Goal: Task Accomplishment & Management: Manage account settings

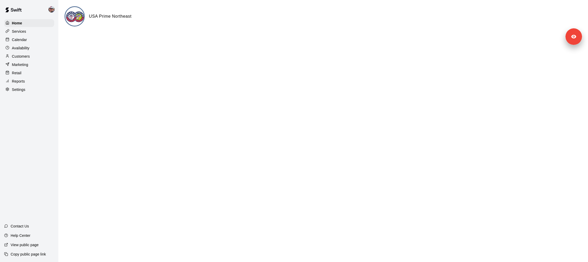
click at [38, 32] on div "Services" at bounding box center [29, 31] width 50 height 8
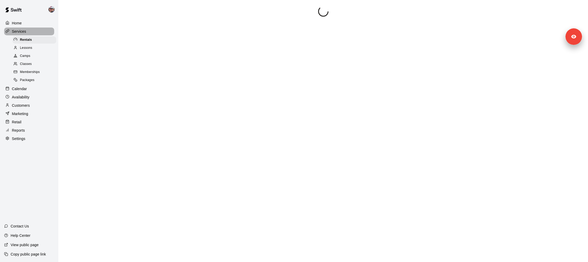
click at [38, 32] on div "Services" at bounding box center [29, 31] width 50 height 8
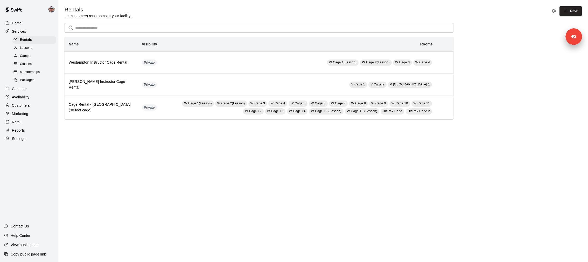
click at [44, 72] on div "Memberships" at bounding box center [34, 71] width 44 height 7
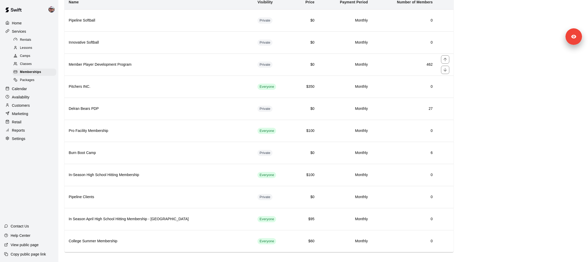
scroll to position [43, 0]
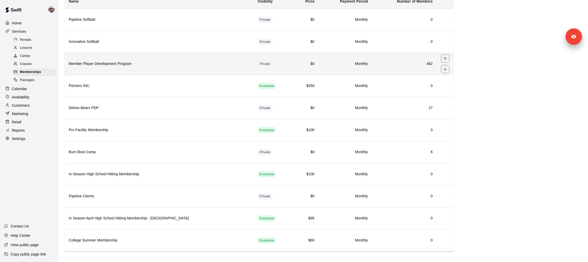
click at [158, 67] on th "Member Player Development Program" at bounding box center [159, 64] width 189 height 22
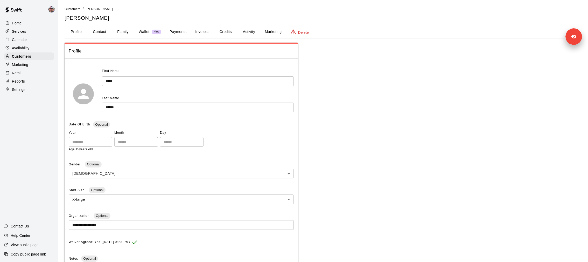
click at [231, 32] on button "Credits" at bounding box center [225, 32] width 23 height 12
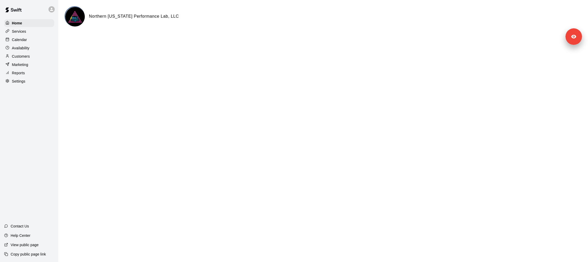
click at [30, 56] on p "Customers" at bounding box center [21, 56] width 18 height 5
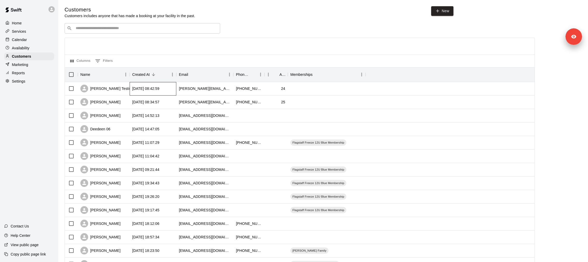
click at [134, 94] on div "2025-10-09 08:42:59" at bounding box center [153, 88] width 47 height 13
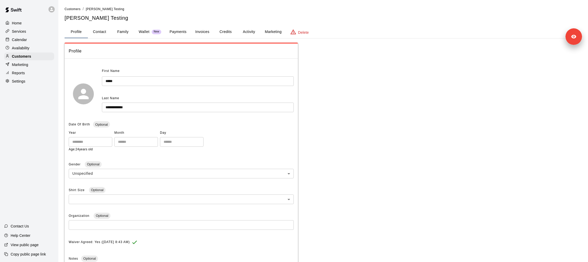
click at [307, 31] on p "Delete" at bounding box center [303, 32] width 11 height 5
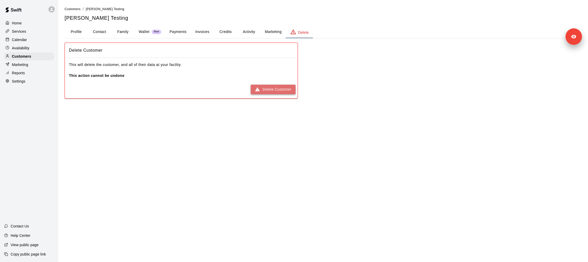
click at [279, 90] on button "Delete Customer" at bounding box center [273, 90] width 45 height 10
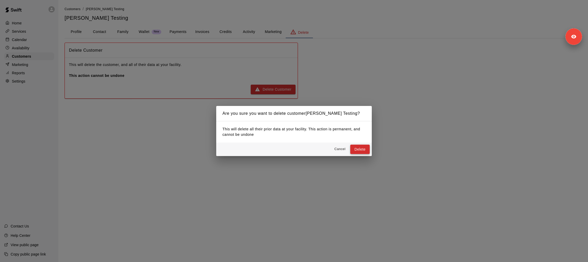
click at [360, 148] on button "Delete" at bounding box center [359, 149] width 19 height 10
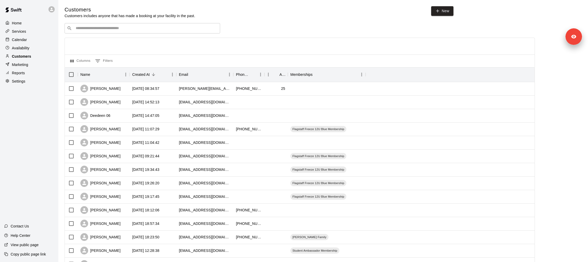
click at [34, 56] on div "Customers" at bounding box center [29, 56] width 50 height 8
click at [103, 92] on div "Lydia Test" at bounding box center [100, 89] width 40 height 8
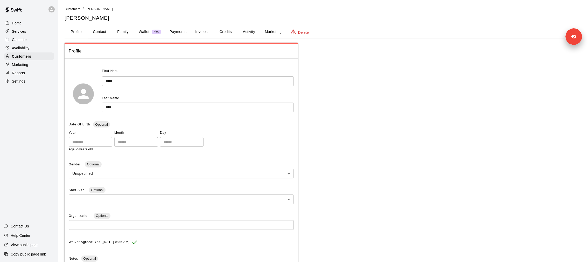
drag, startPoint x: 306, startPoint y: 34, endPoint x: 306, endPoint y: 37, distance: 3.4
click at [306, 34] on p "Delete" at bounding box center [303, 32] width 11 height 5
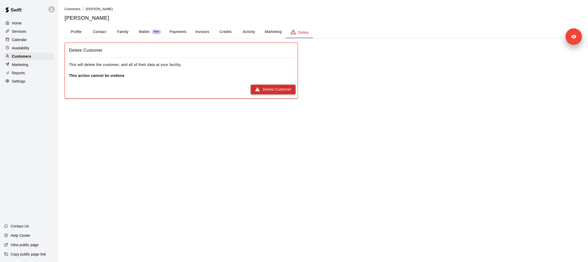
click at [279, 93] on button "Delete Customer" at bounding box center [273, 90] width 45 height 10
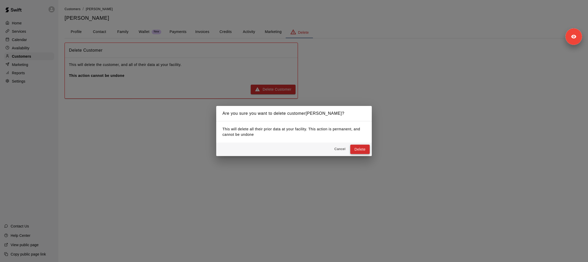
click at [356, 145] on button "Delete" at bounding box center [359, 149] width 19 height 10
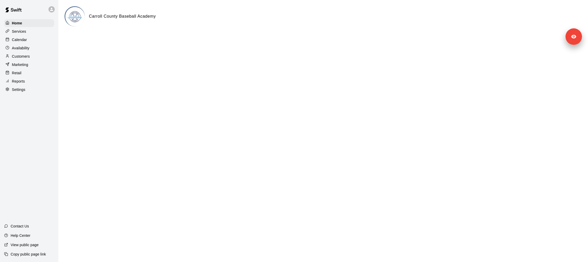
click at [22, 90] on p "Settings" at bounding box center [18, 89] width 13 height 5
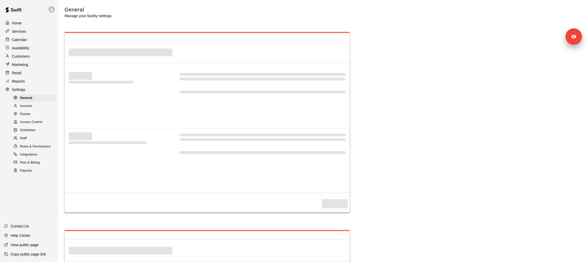
select select "**"
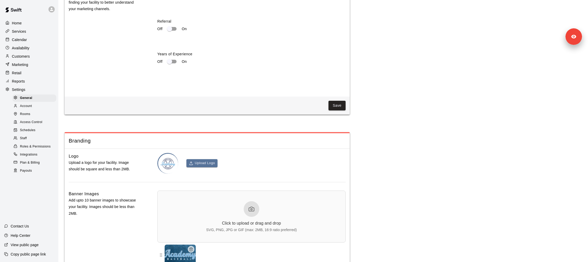
scroll to position [1064, 0]
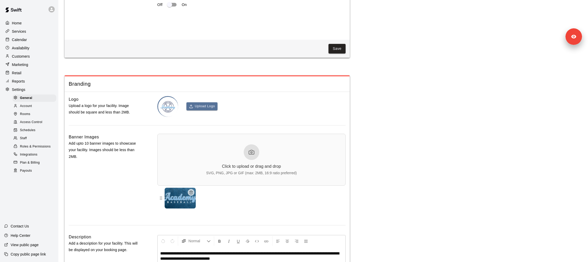
click at [36, 121] on span "Access Control" at bounding box center [31, 122] width 22 height 5
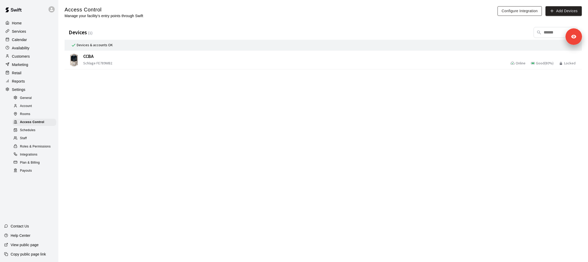
click at [500, 12] on button "Configure Integration" at bounding box center [519, 11] width 44 height 10
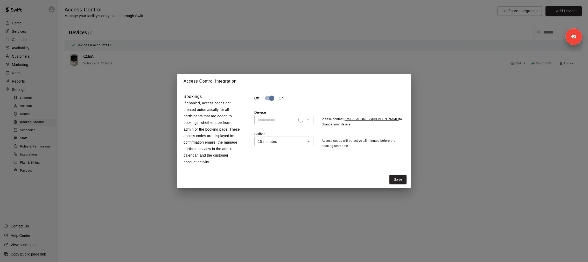
type input "****"
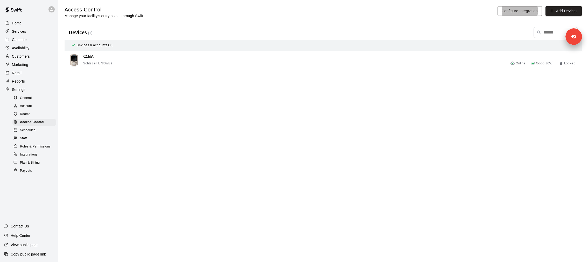
click at [24, 38] on p "Calendar" at bounding box center [19, 39] width 15 height 5
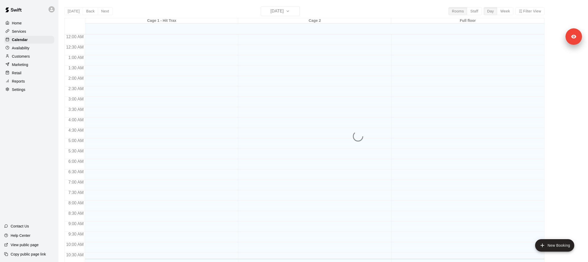
scroll to position [224, 0]
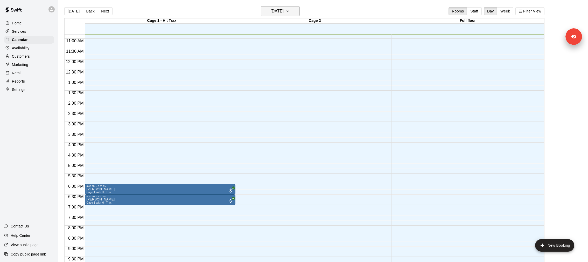
click at [292, 14] on button "Thursday Oct 09" at bounding box center [280, 11] width 39 height 10
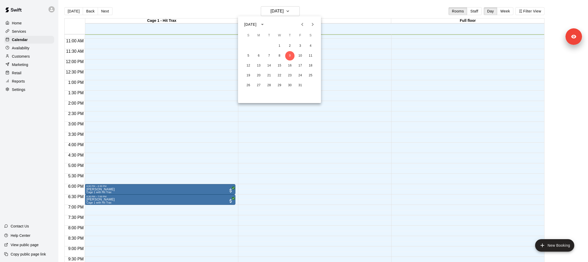
click at [304, 25] on icon "Previous month" at bounding box center [302, 24] width 6 height 6
click at [312, 75] on button "27" at bounding box center [310, 75] width 9 height 9
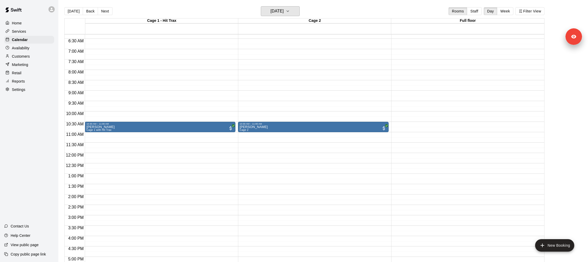
scroll to position [125, 0]
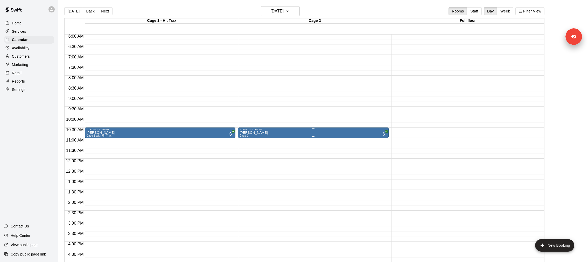
click at [281, 135] on div "Noah Reiman Cage 2" at bounding box center [313, 262] width 147 height 262
click at [247, 137] on icon "edit" at bounding box center [245, 136] width 6 height 6
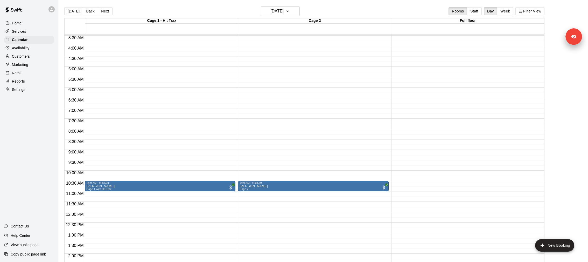
scroll to position [34, 0]
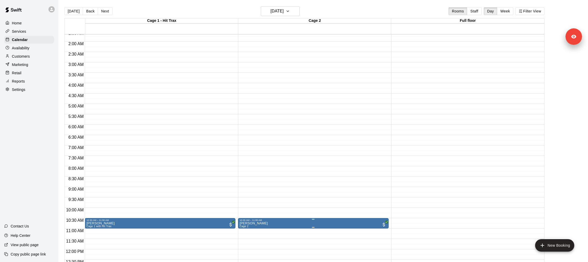
click at [255, 223] on p "Noah Reiman" at bounding box center [254, 223] width 28 height 0
click at [247, 226] on icon "edit" at bounding box center [245, 227] width 6 height 6
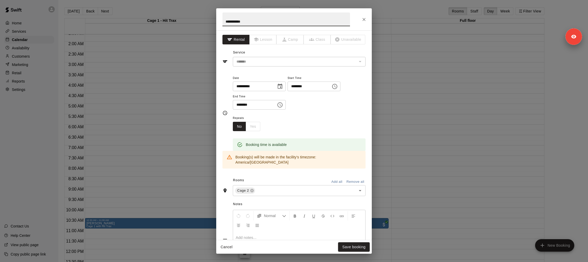
scroll to position [83, 0]
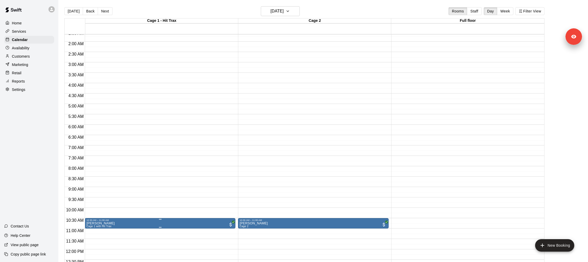
click at [90, 229] on icon "edit" at bounding box center [91, 226] width 6 height 6
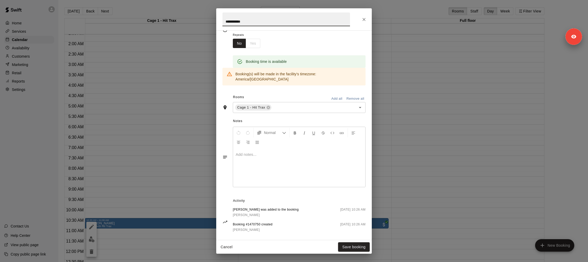
click at [189, 145] on div "**********" at bounding box center [294, 131] width 588 height 262
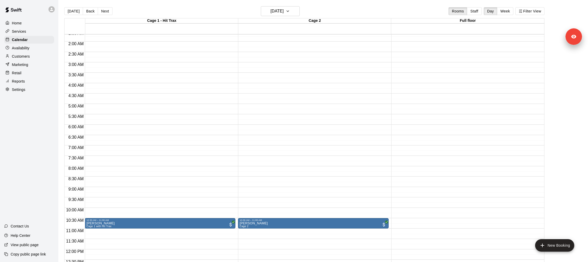
click at [19, 82] on p "Reports" at bounding box center [18, 81] width 13 height 5
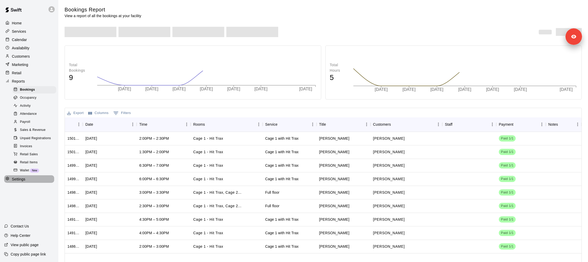
click at [27, 176] on div "Settings" at bounding box center [29, 179] width 50 height 8
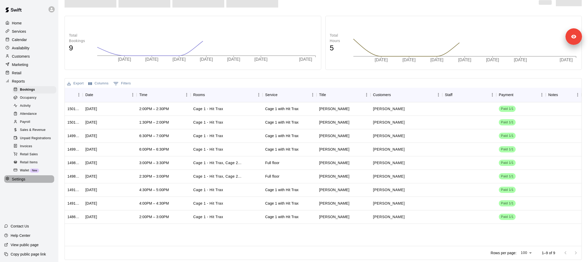
select select "**"
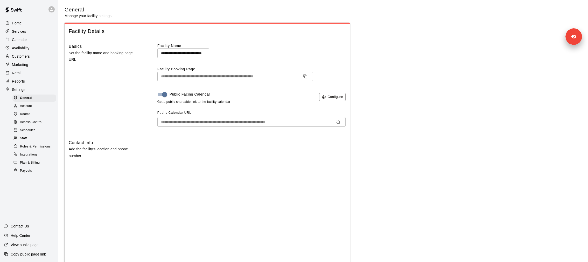
click at [42, 123] on span "Access Control" at bounding box center [31, 122] width 22 height 5
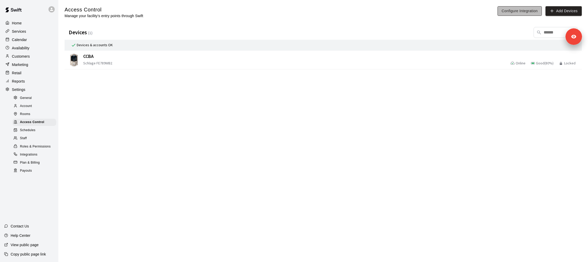
click at [514, 10] on button "Configure Integration" at bounding box center [519, 11] width 44 height 10
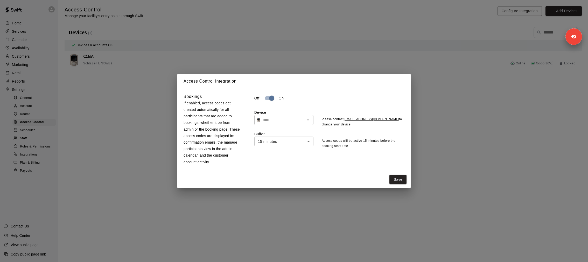
click at [100, 89] on div "Access Control Integration Bookings If enabled, access codes get created automa…" at bounding box center [294, 131] width 588 height 262
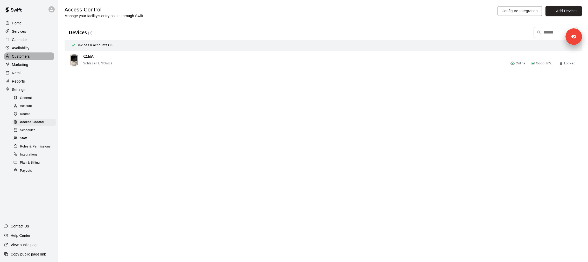
click at [36, 56] on div "Customers" at bounding box center [29, 56] width 50 height 8
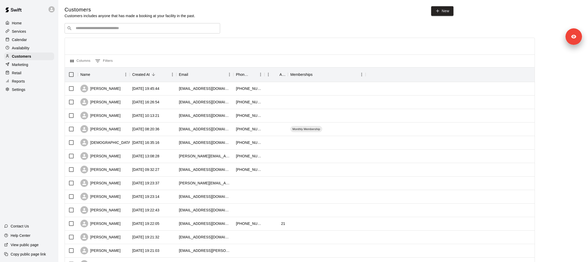
click at [32, 36] on div "Calendar" at bounding box center [29, 40] width 50 height 8
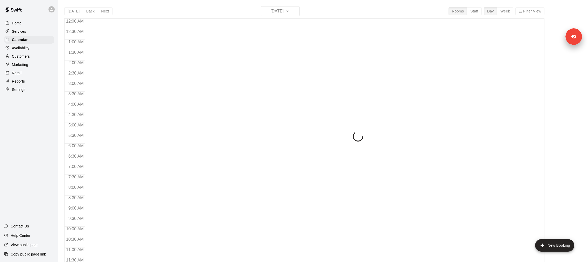
scroll to position [227, 0]
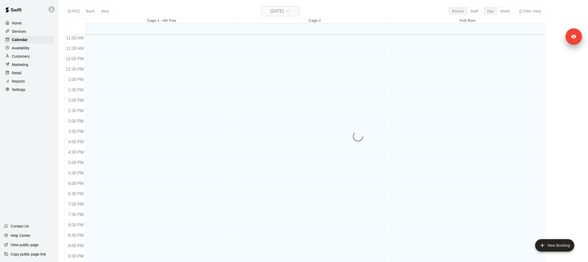
click at [286, 16] on button "Thursday Oct 09" at bounding box center [280, 11] width 39 height 10
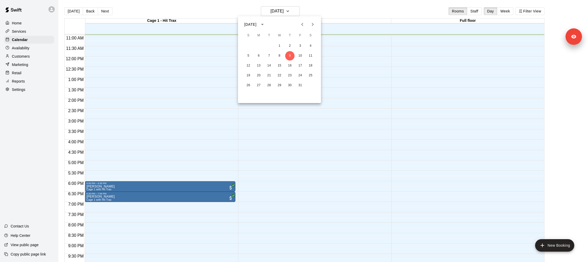
click at [302, 25] on icon "Previous month" at bounding box center [302, 24] width 2 height 3
click at [307, 75] on button "27" at bounding box center [310, 75] width 9 height 9
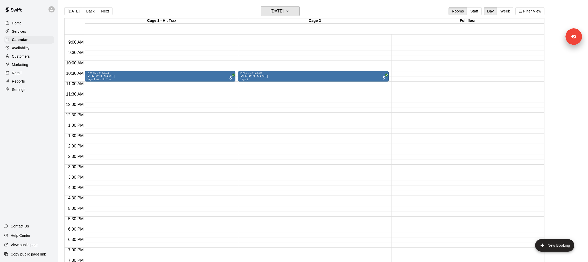
scroll to position [165, 0]
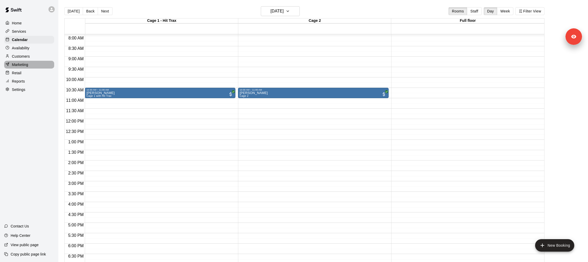
click at [23, 62] on p "Marketing" at bounding box center [20, 64] width 16 height 5
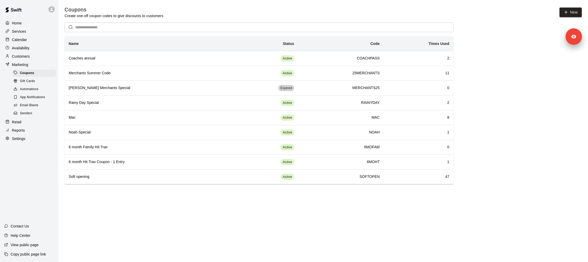
click at [34, 100] on div "App Notifications" at bounding box center [34, 97] width 44 height 7
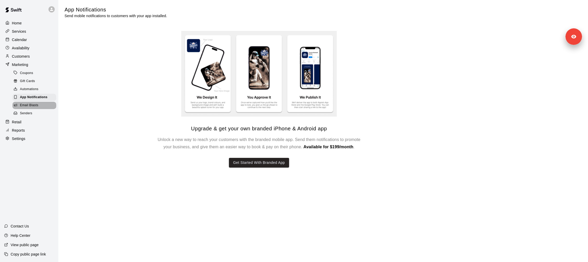
click at [34, 103] on span "Email Blasts" at bounding box center [29, 105] width 18 height 5
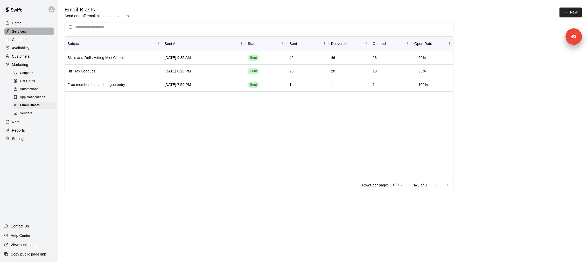
click at [50, 32] on div "Services" at bounding box center [29, 31] width 50 height 8
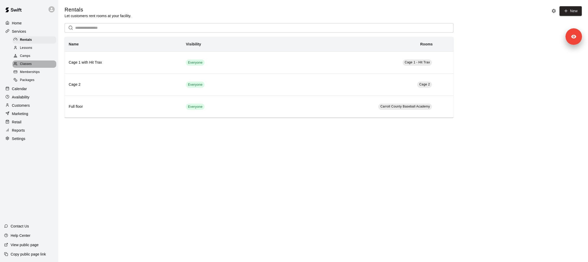
click at [48, 67] on div "Classes" at bounding box center [34, 63] width 44 height 7
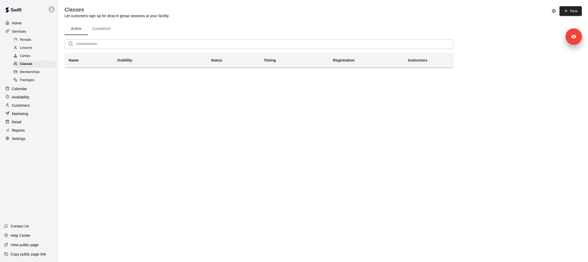
click at [48, 71] on div "Memberships" at bounding box center [34, 71] width 44 height 7
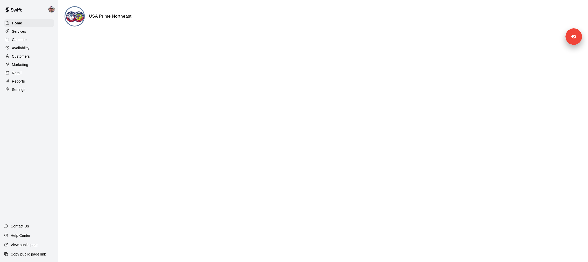
click at [38, 53] on div "Customers" at bounding box center [29, 56] width 50 height 8
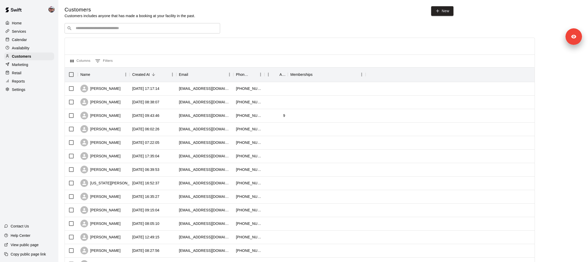
click at [95, 29] on input "Search customers by name or email" at bounding box center [146, 28] width 144 height 5
click at [90, 30] on input "*******" at bounding box center [142, 28] width 136 height 5
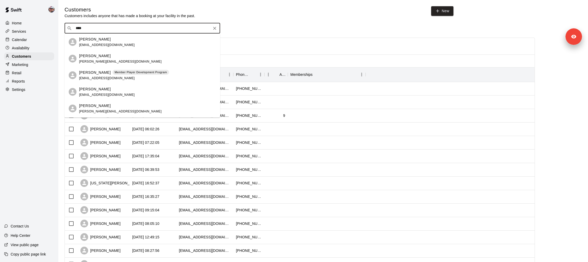
type input "*****"
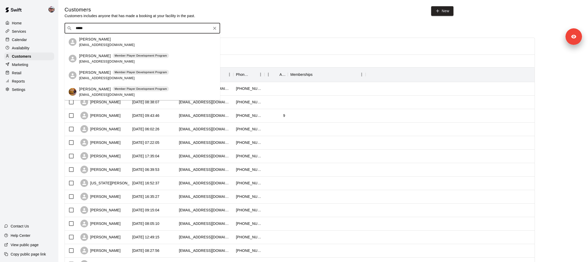
click at [122, 96] on div "James Hightower Member Player Development Program crystallhightower@gmail.com" at bounding box center [124, 91] width 90 height 11
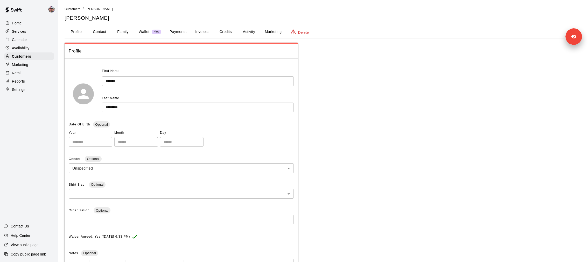
click at [225, 31] on button "Credits" at bounding box center [225, 32] width 23 height 12
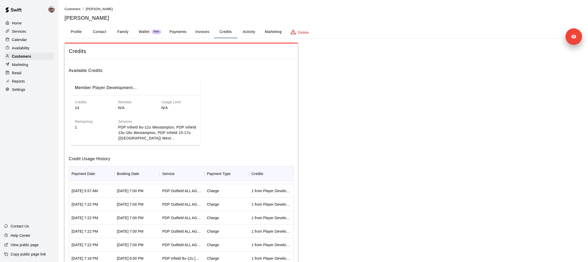
click at [182, 29] on button "Payments" at bounding box center [177, 32] width 25 height 12
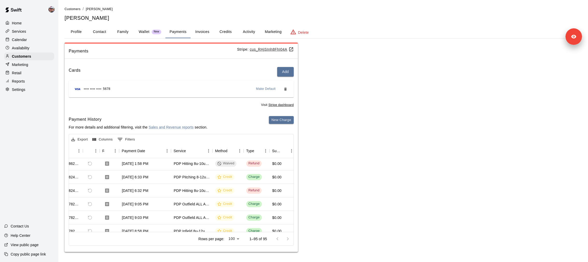
scroll to position [0, 16]
click at [83, 139] on button "Export" at bounding box center [79, 139] width 19 height 8
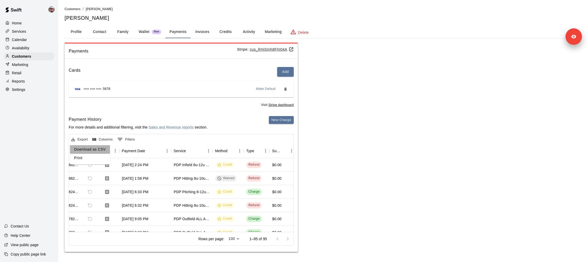
click at [94, 152] on li "Download as CSV" at bounding box center [90, 149] width 40 height 9
click at [39, 30] on div "Services" at bounding box center [29, 31] width 50 height 8
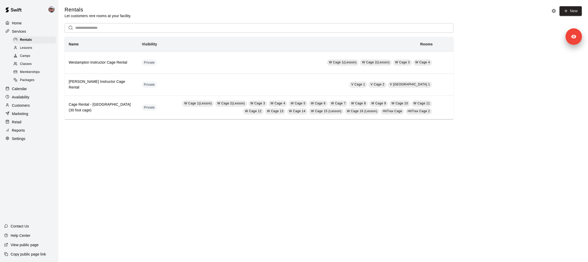
click at [45, 71] on div "Memberships" at bounding box center [34, 71] width 44 height 7
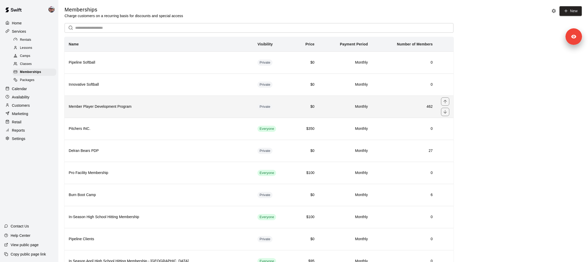
click at [136, 110] on th "Member Player Development Program" at bounding box center [159, 106] width 189 height 22
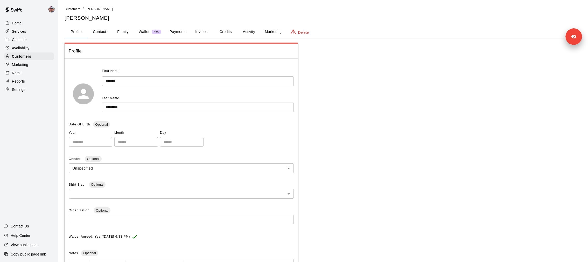
click at [222, 30] on button "Credits" at bounding box center [225, 32] width 23 height 12
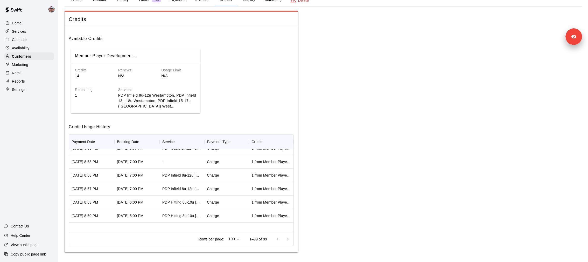
scroll to position [66, 0]
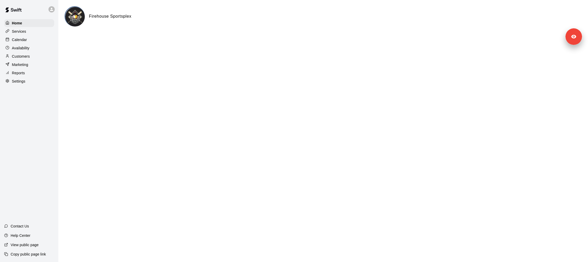
click at [36, 56] on div "Customers" at bounding box center [29, 56] width 50 height 8
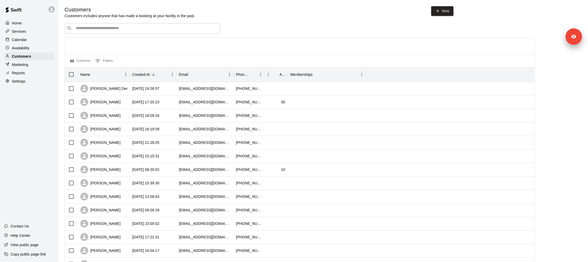
click at [136, 33] on div "​ ​ Columns 0 Filters Name Created At Email Phone Number Age Memberships [PERSO…" at bounding box center [300, 228] width 470 height 410
click at [136, 33] on div "​ ​" at bounding box center [143, 28] width 156 height 10
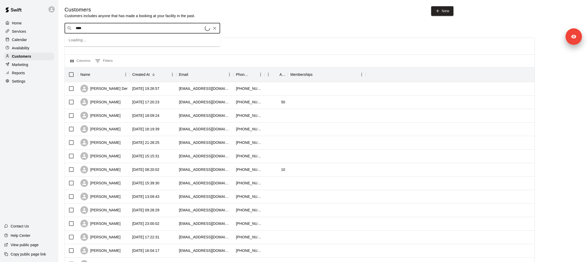
type input "*****"
click at [133, 41] on div "[PERSON_NAME] [EMAIL_ADDRESS][DOMAIN_NAME]" at bounding box center [147, 41] width 137 height 11
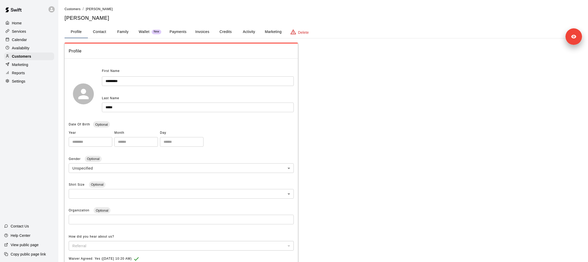
click at [240, 31] on button "Activity" at bounding box center [248, 32] width 23 height 12
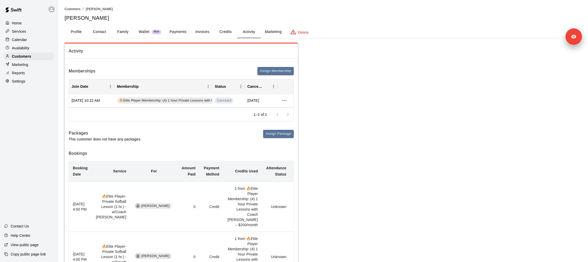
click at [169, 29] on button "Payments" at bounding box center [177, 32] width 25 height 12
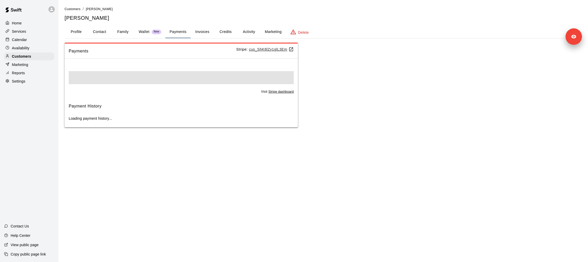
click at [269, 51] on u "cus_ShK8lZy1glL3Em" at bounding box center [271, 49] width 45 height 4
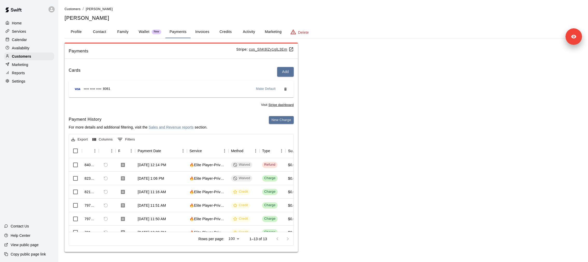
click at [241, 37] on button "Activity" at bounding box center [248, 32] width 23 height 12
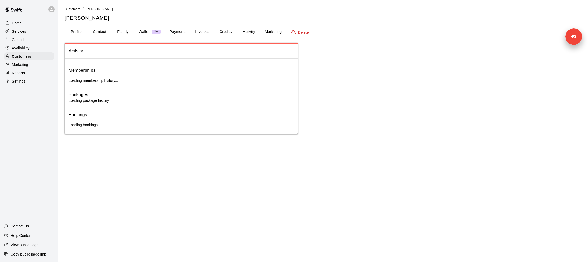
click at [241, 37] on button "Activity" at bounding box center [248, 32] width 23 height 12
